Goal: Unclear

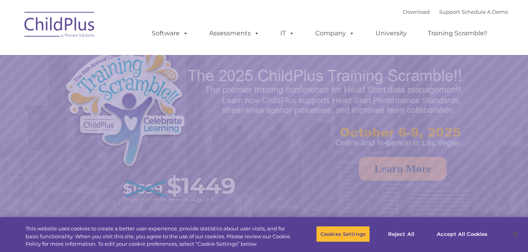
select select "MEDIUM"
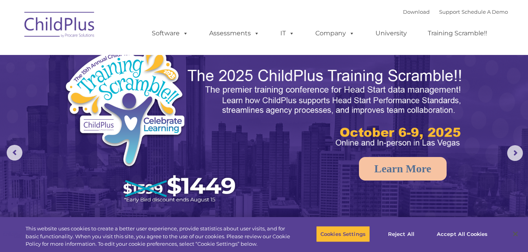
click at [402, 191] on img at bounding box center [264, 166] width 528 height 332
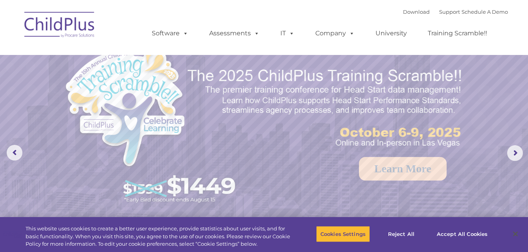
click at [70, 25] on img at bounding box center [59, 25] width 79 height 39
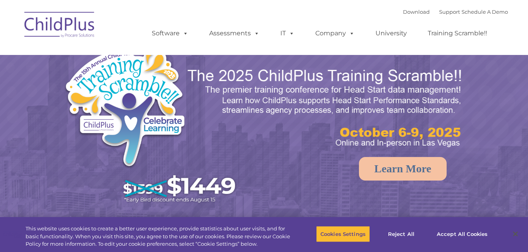
select select "MEDIUM"
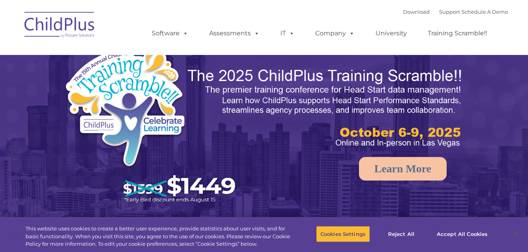
select select "MEDIUM"
